Goal: Find specific page/section: Find specific page/section

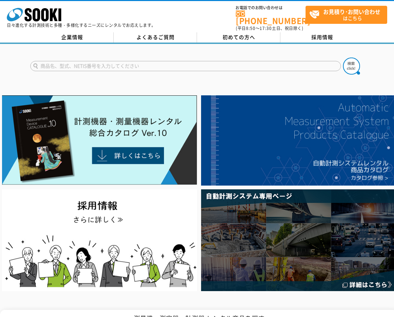
click at [139, 65] on input "text" at bounding box center [185, 66] width 311 height 10
type input "ライト"
click at [343, 58] on button at bounding box center [351, 66] width 17 height 17
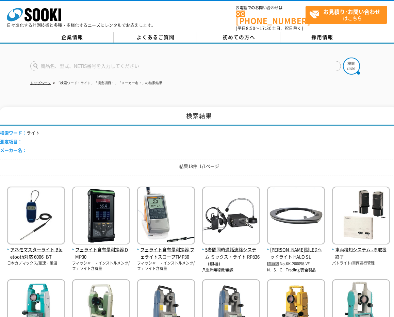
click at [135, 62] on input "text" at bounding box center [185, 66] width 311 height 10
type input "人感"
click at [343, 58] on button at bounding box center [351, 66] width 17 height 17
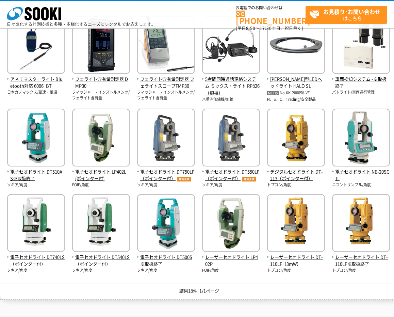
scroll to position [52, 0]
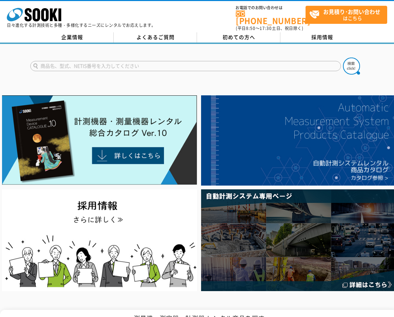
click at [105, 65] on input "text" at bounding box center [185, 66] width 311 height 10
click at [343, 58] on button at bounding box center [351, 66] width 17 height 17
click at [89, 61] on input "テラボー" at bounding box center [185, 66] width 311 height 10
type input "テラボ"
click at [343, 58] on button at bounding box center [351, 66] width 17 height 17
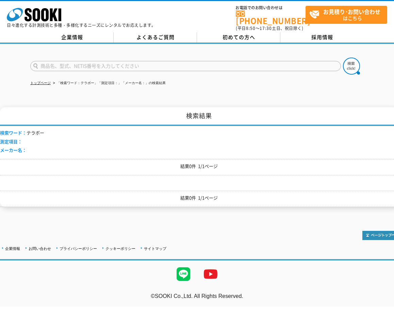
click at [90, 62] on input "text" at bounding box center [185, 66] width 311 height 10
click at [85, 62] on input "text" at bounding box center [185, 66] width 311 height 10
type input "LED"
click at [343, 58] on button at bounding box center [351, 66] width 17 height 17
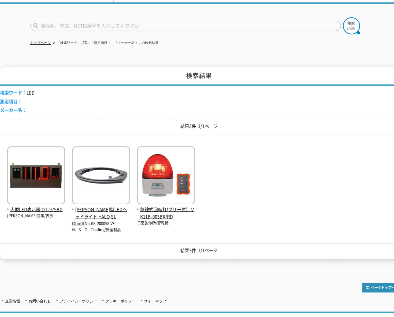
scroll to position [79, 0]
